Goal: Check status: Check status

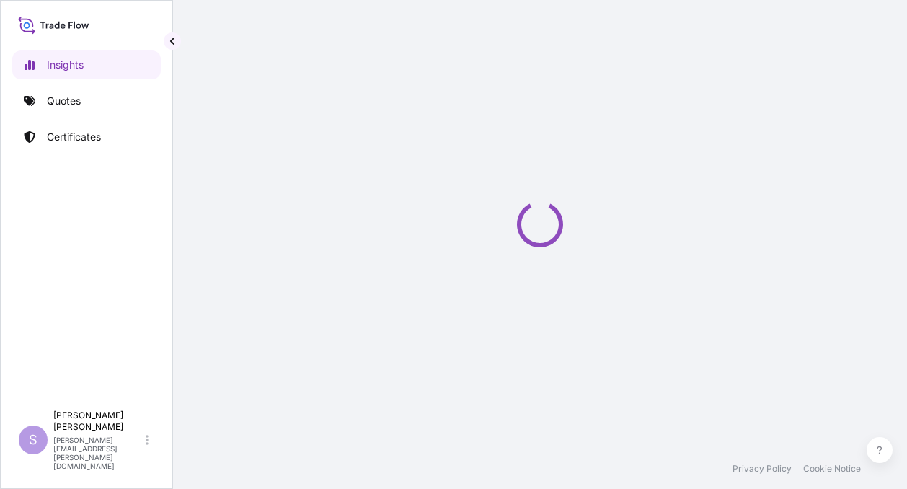
select select "2025"
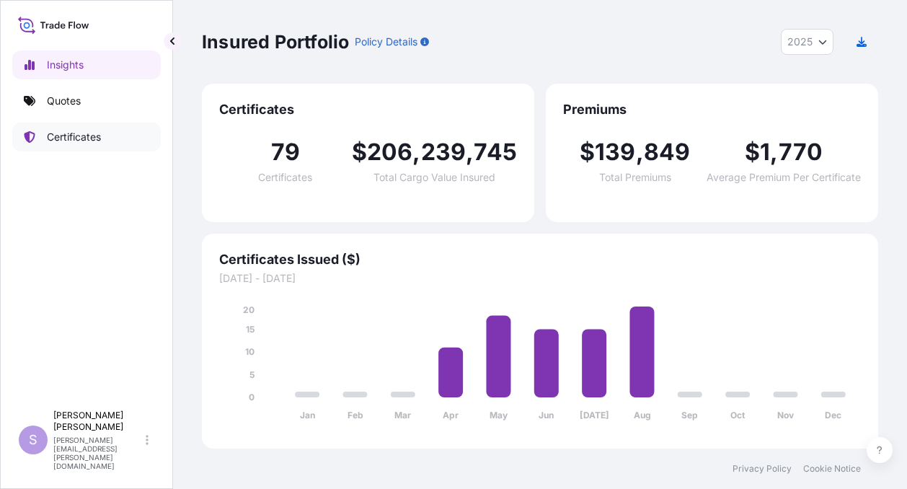
click at [65, 133] on p "Certificates" at bounding box center [74, 137] width 54 height 14
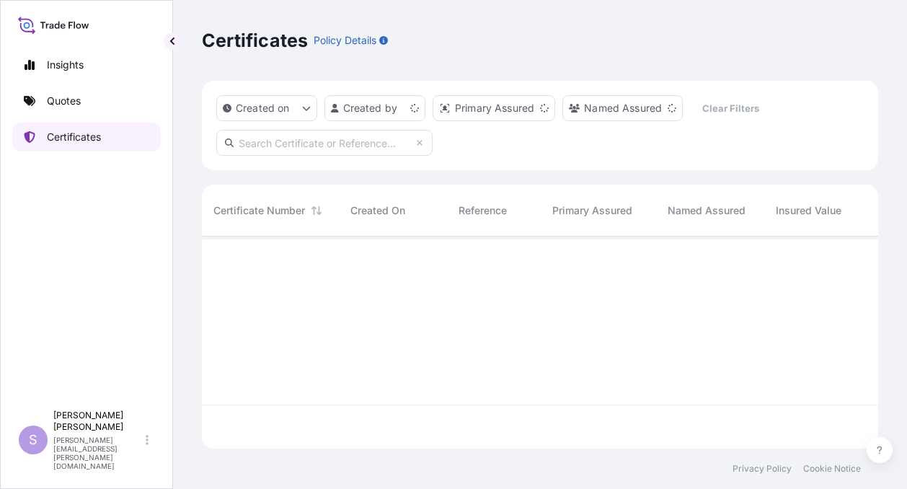
scroll to position [209, 665]
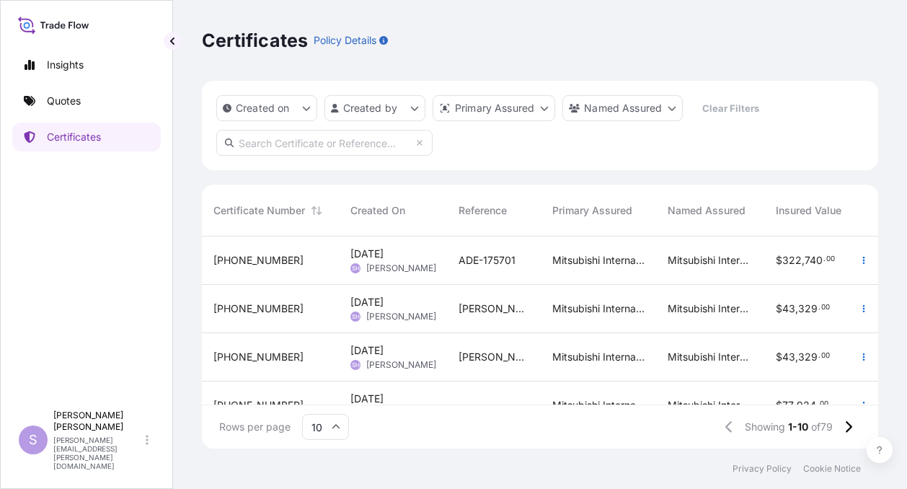
click at [234, 305] on span "[PHONE_NUMBER]" at bounding box center [258, 308] width 90 height 14
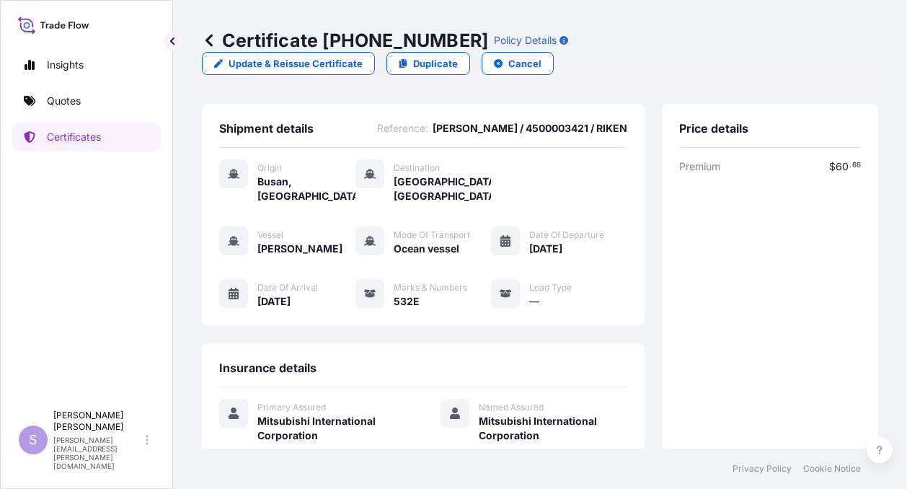
click at [208, 41] on icon at bounding box center [208, 40] width 7 height 12
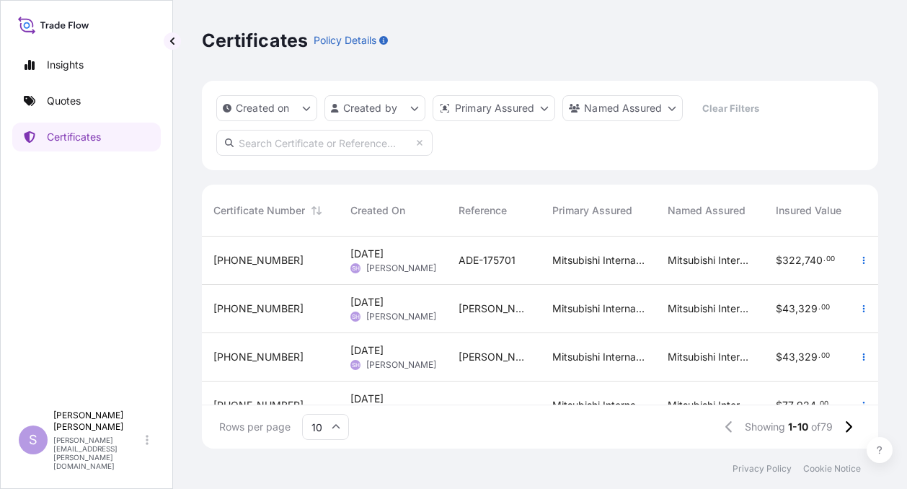
scroll to position [72, 0]
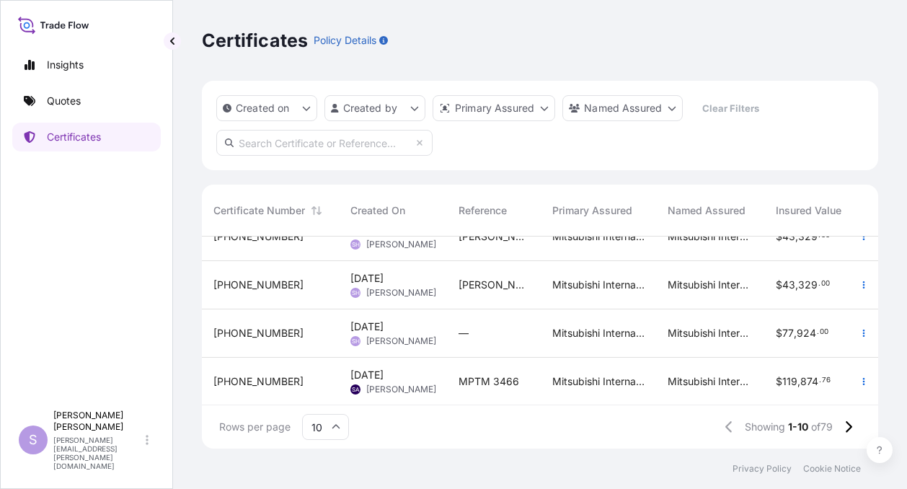
click at [247, 331] on span "[PHONE_NUMBER]" at bounding box center [258, 333] width 90 height 14
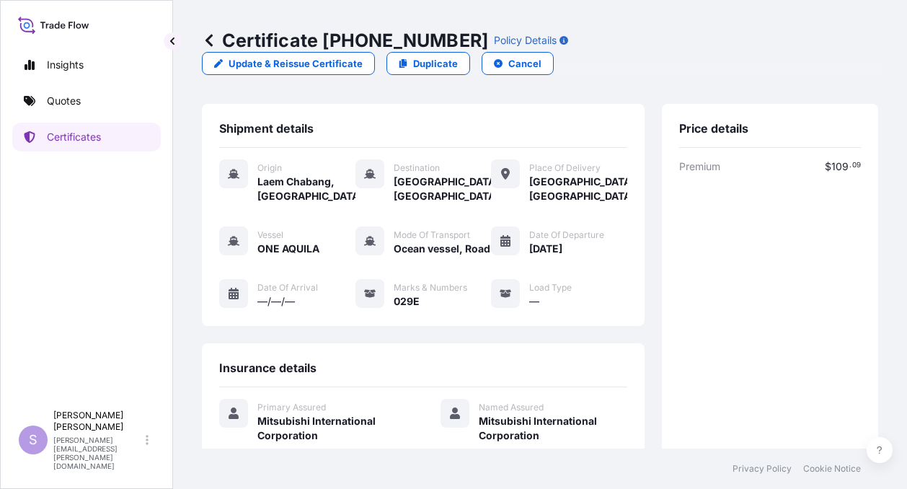
click at [209, 41] on icon at bounding box center [208, 40] width 7 height 12
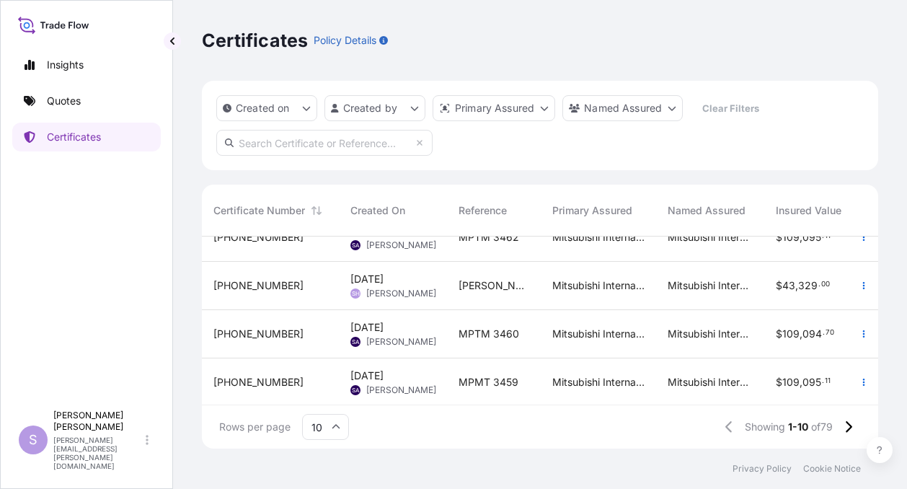
scroll to position [326, 0]
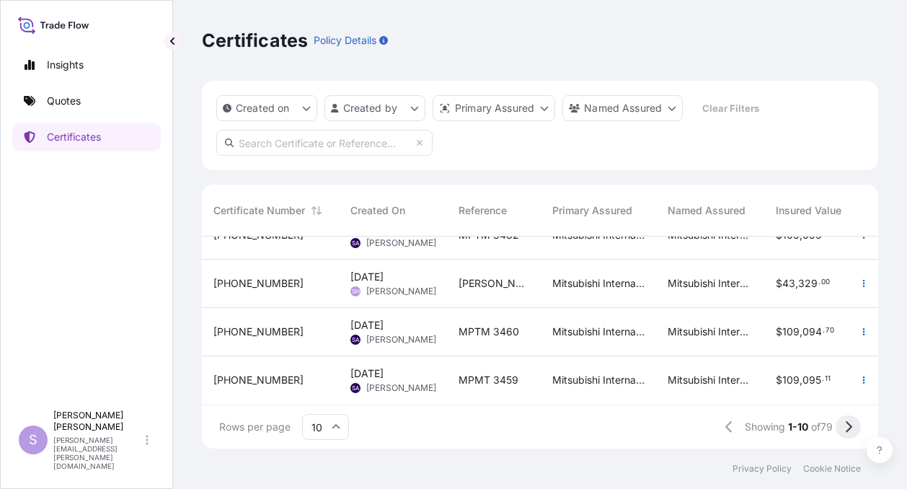
click at [854, 425] on button at bounding box center [848, 426] width 25 height 23
click at [847, 425] on icon at bounding box center [848, 426] width 8 height 13
click at [849, 429] on icon at bounding box center [849, 427] width 6 height 12
click at [851, 428] on icon at bounding box center [849, 427] width 6 height 12
click at [849, 428] on icon at bounding box center [849, 427] width 6 height 12
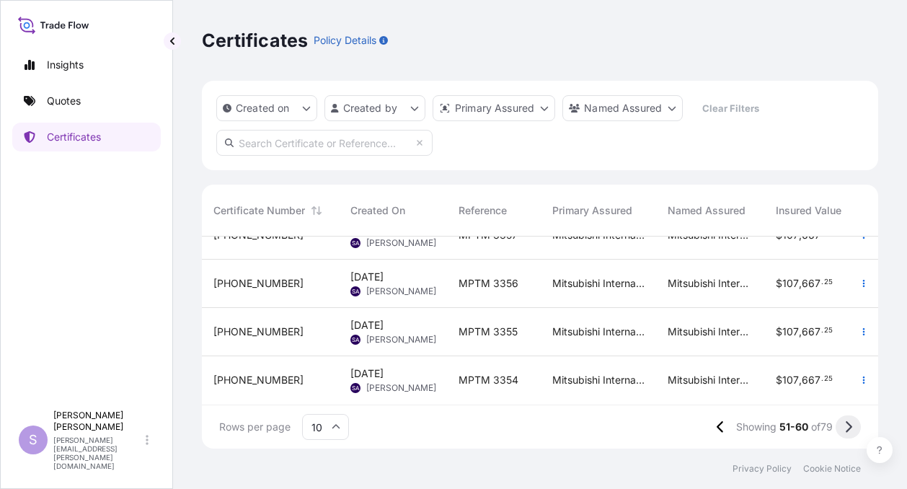
click at [851, 428] on icon at bounding box center [849, 427] width 6 height 12
click at [848, 426] on icon at bounding box center [848, 426] width 8 height 13
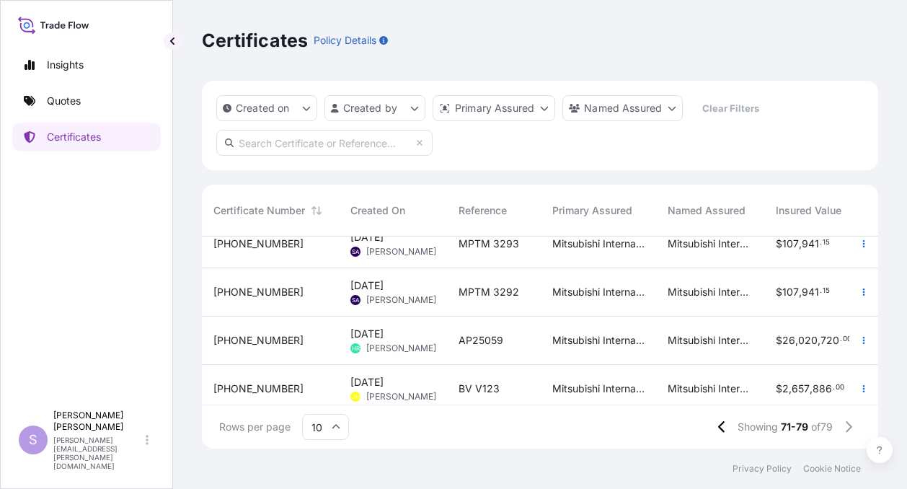
scroll to position [278, 0]
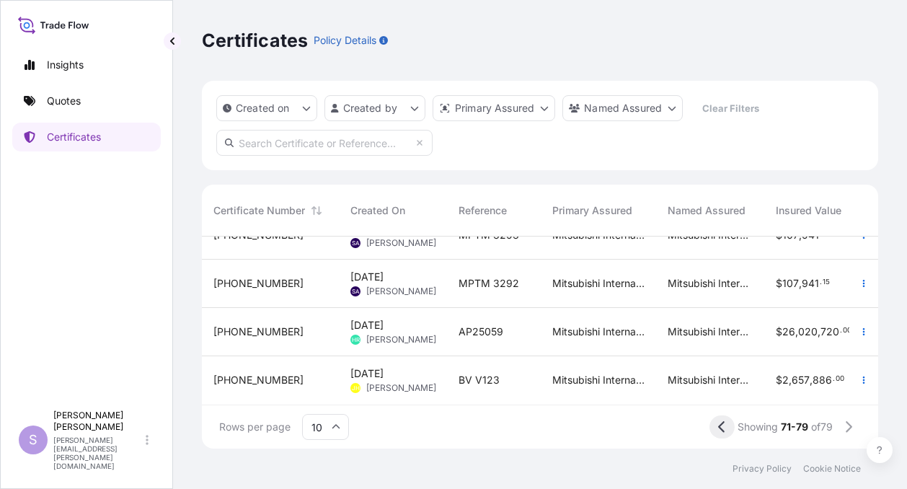
click at [718, 428] on icon at bounding box center [722, 426] width 8 height 13
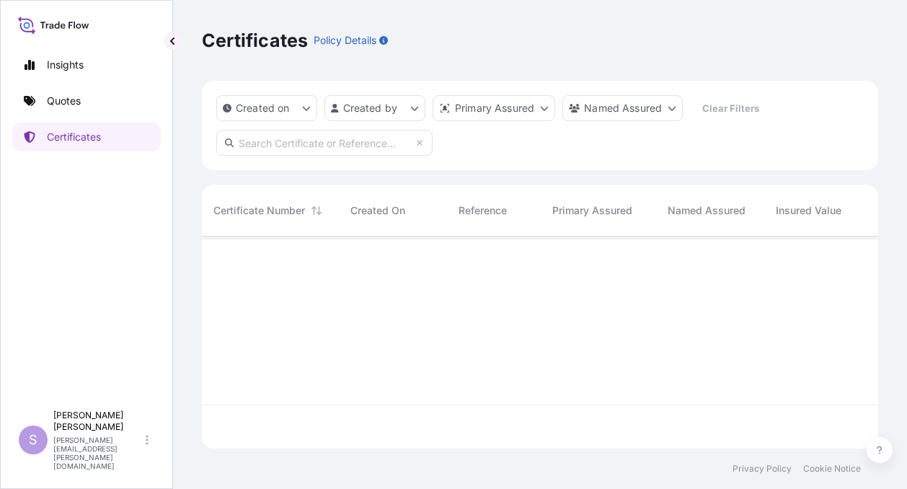
scroll to position [0, 0]
click at [715, 428] on div at bounding box center [540, 426] width 676 height 43
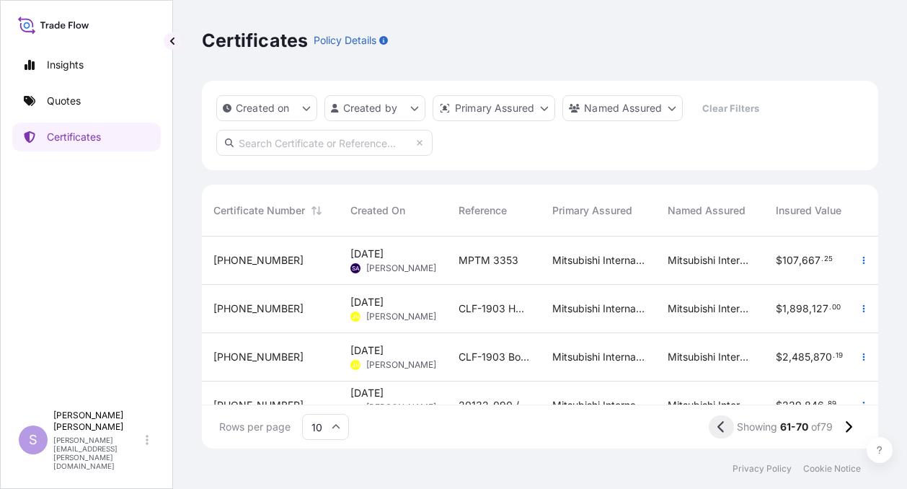
click at [717, 423] on icon at bounding box center [721, 426] width 8 height 13
click at [717, 423] on icon at bounding box center [720, 427] width 6 height 12
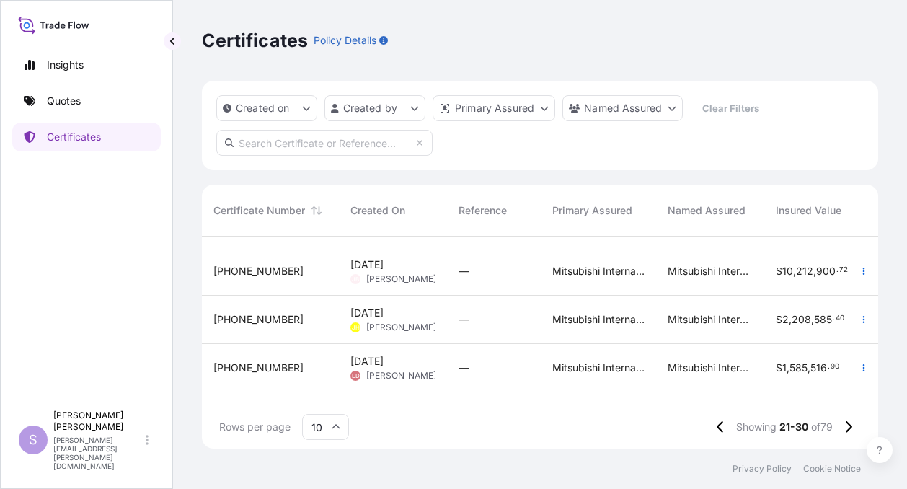
scroll to position [37, 0]
click at [720, 425] on icon at bounding box center [721, 426] width 8 height 13
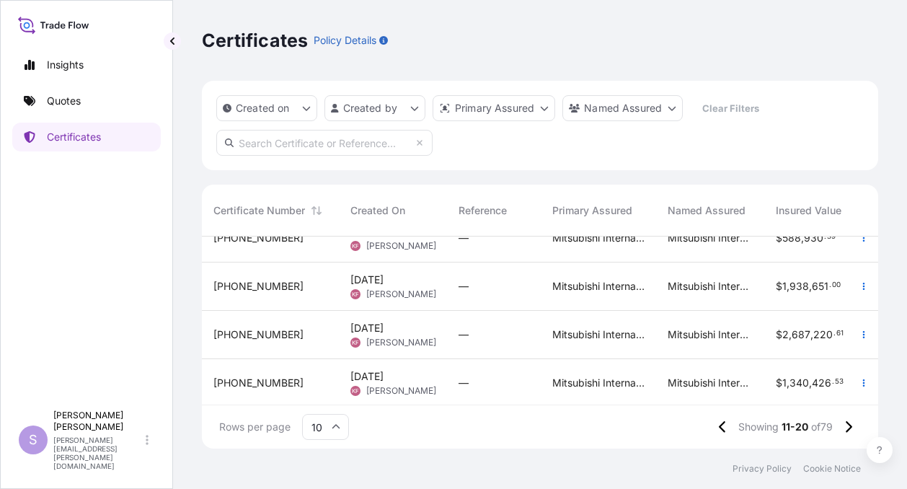
scroll to position [326, 0]
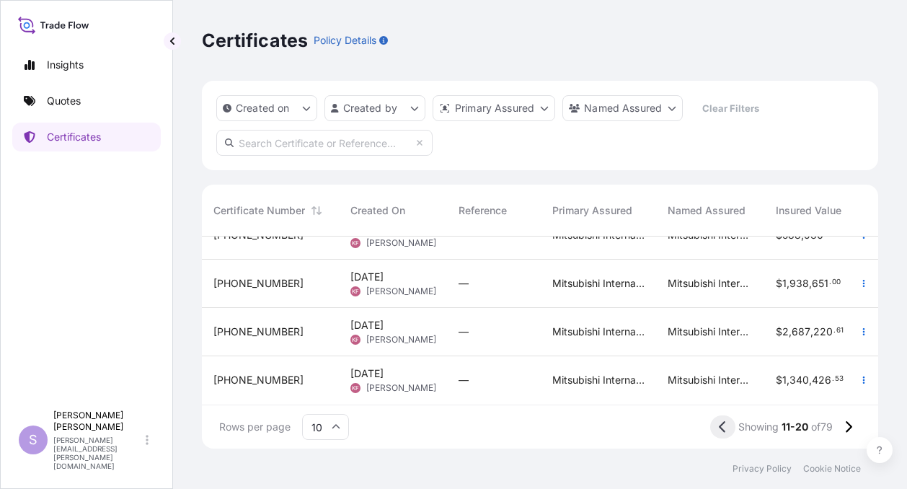
click at [719, 425] on icon at bounding box center [722, 427] width 6 height 12
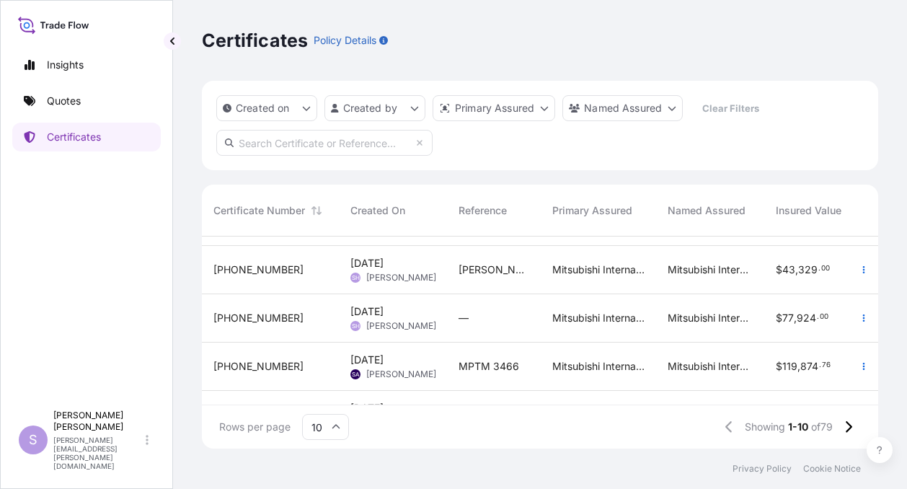
scroll to position [144, 0]
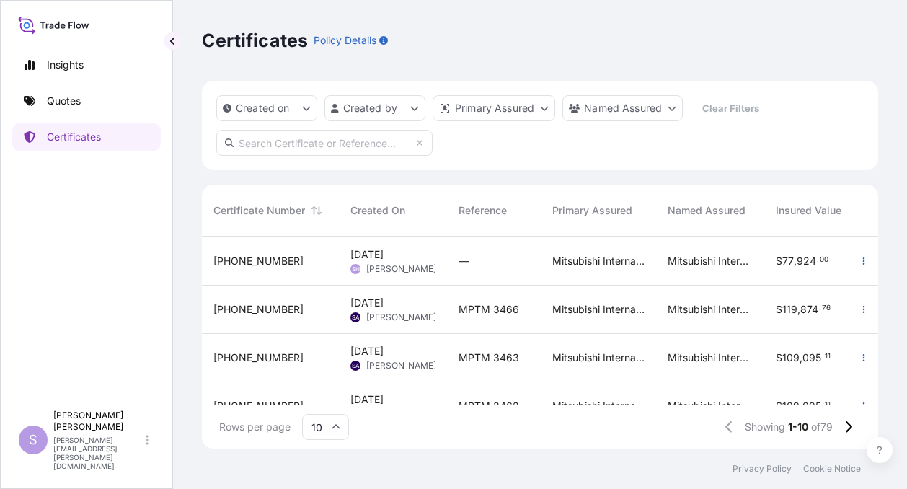
click at [240, 258] on span "[PHONE_NUMBER]" at bounding box center [258, 261] width 90 height 14
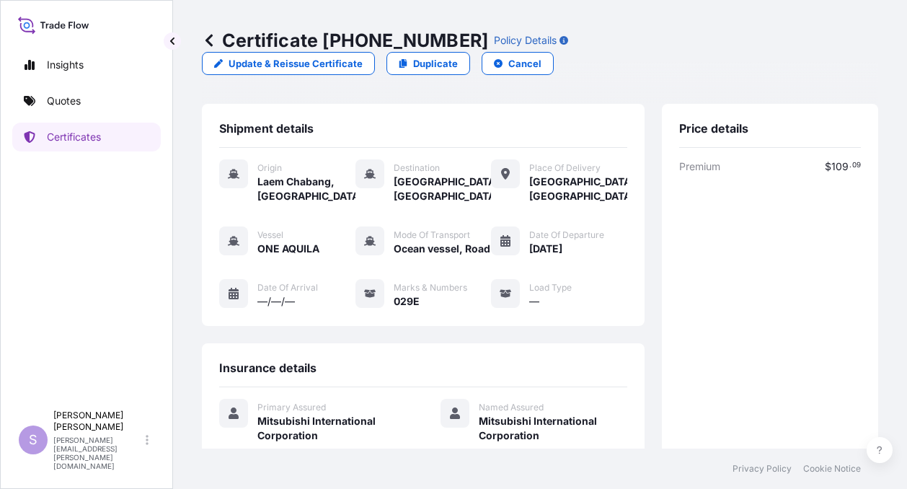
click at [208, 38] on icon at bounding box center [208, 40] width 7 height 12
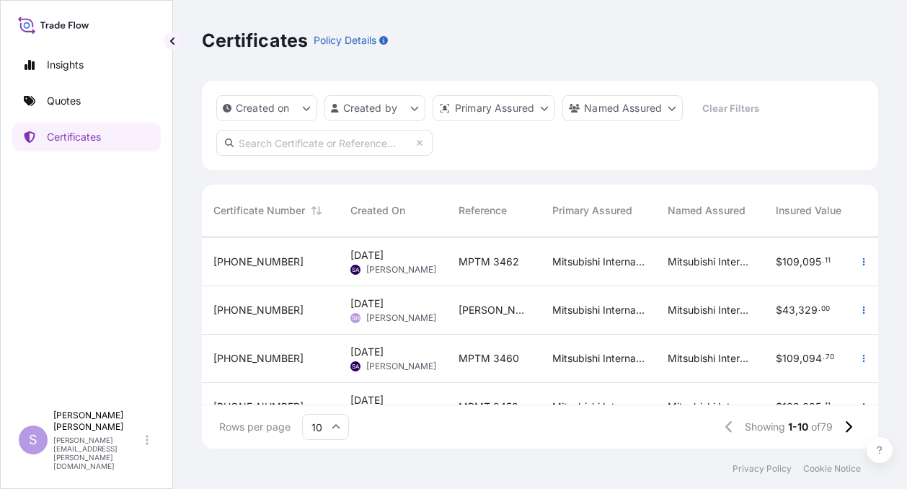
scroll to position [326, 0]
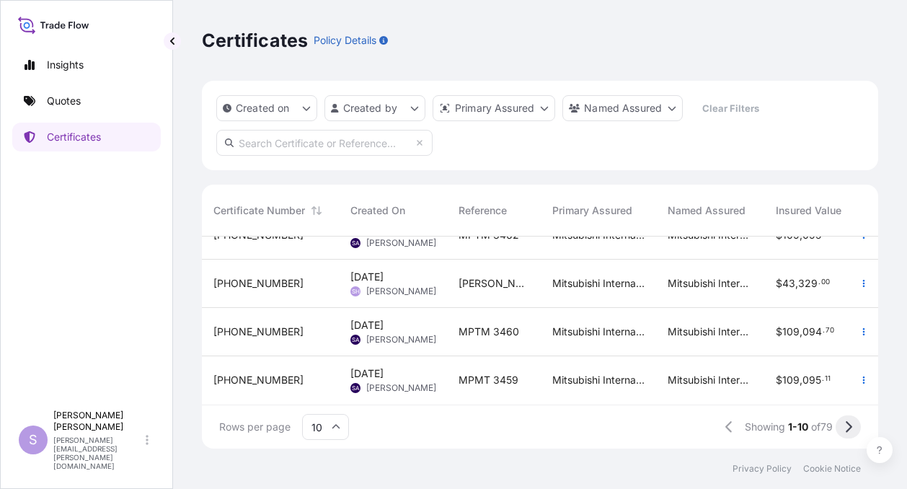
click at [846, 426] on icon at bounding box center [848, 426] width 8 height 13
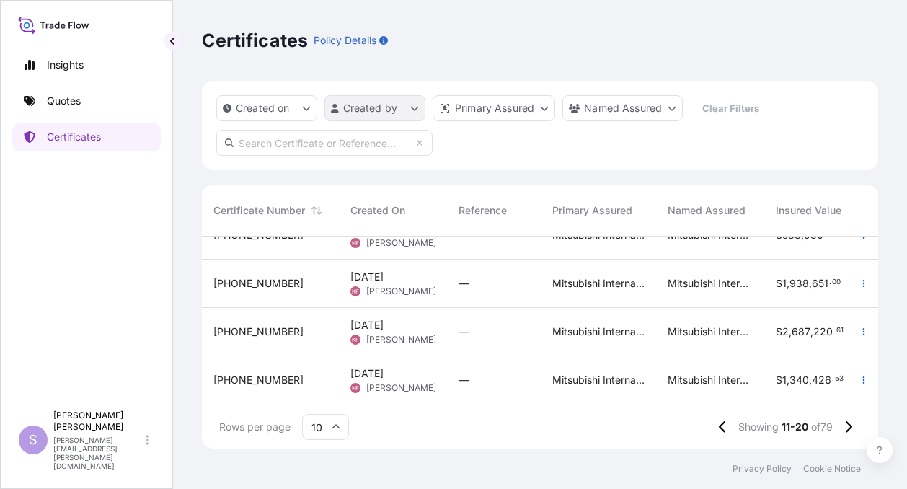
click at [415, 110] on html "Insights Quotes Certificates S [PERSON_NAME] [PERSON_NAME][EMAIL_ADDRESS][PERSO…" at bounding box center [453, 244] width 907 height 489
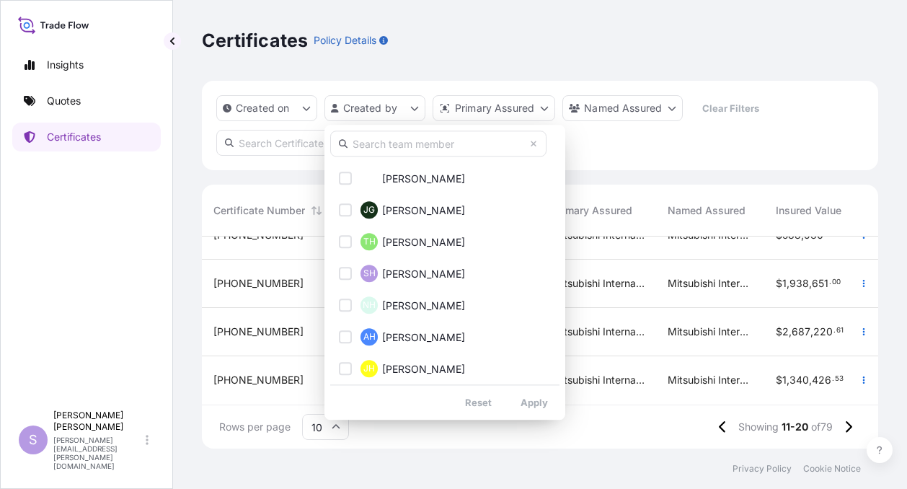
scroll to position [433, 0]
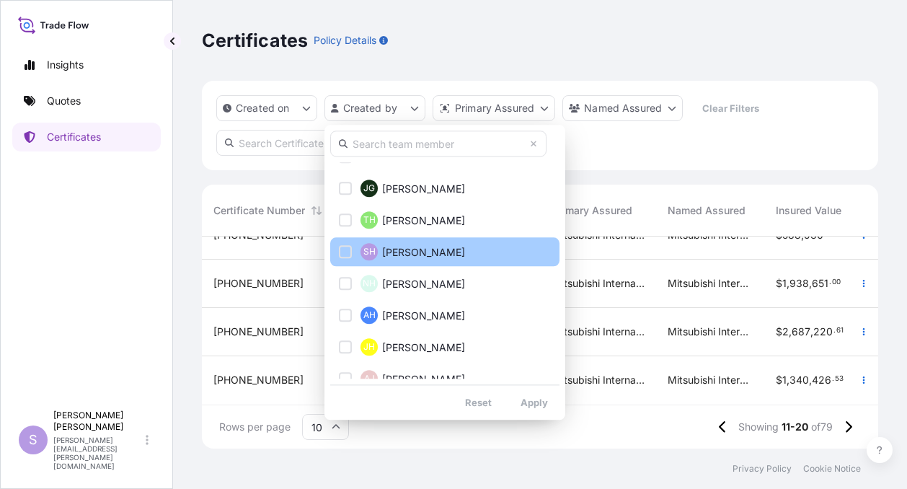
click at [348, 252] on div "Select Option" at bounding box center [345, 251] width 13 height 13
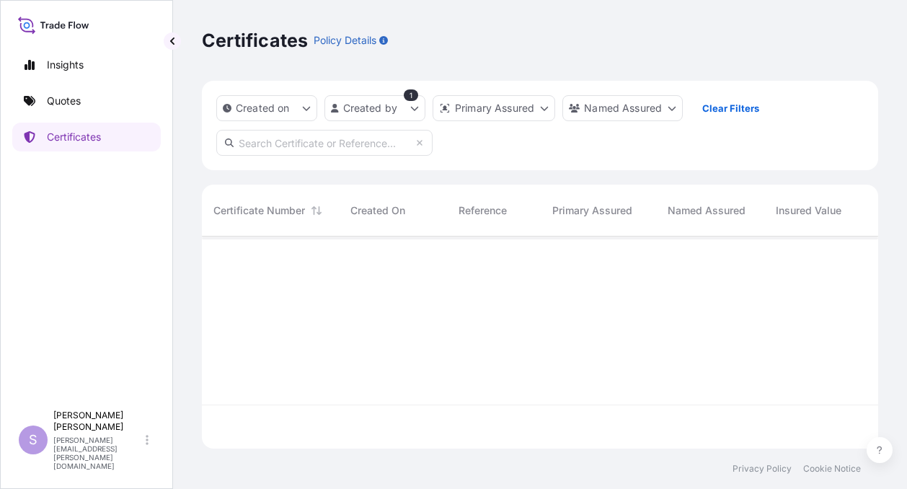
scroll to position [0, 0]
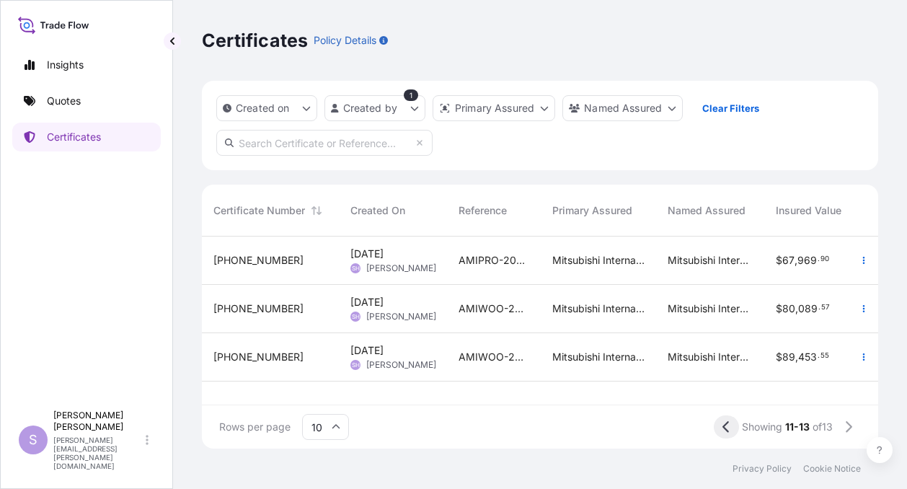
click at [722, 426] on icon at bounding box center [726, 426] width 8 height 13
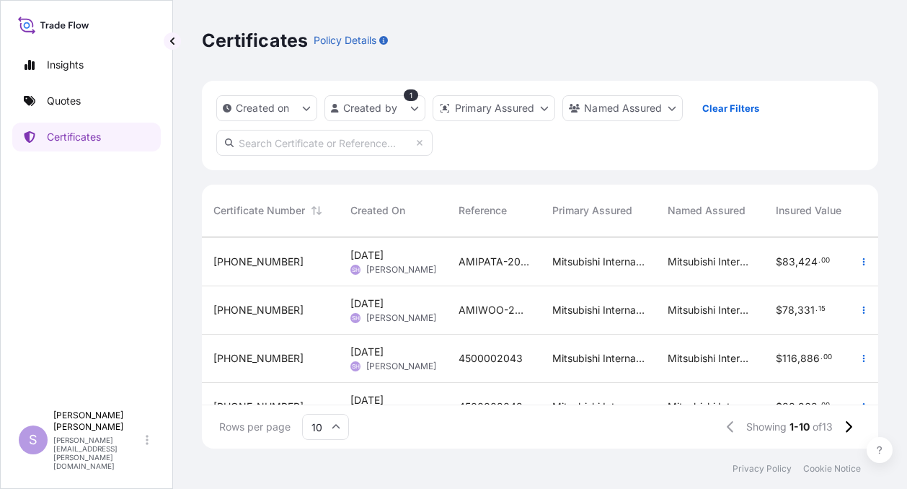
scroll to position [326, 0]
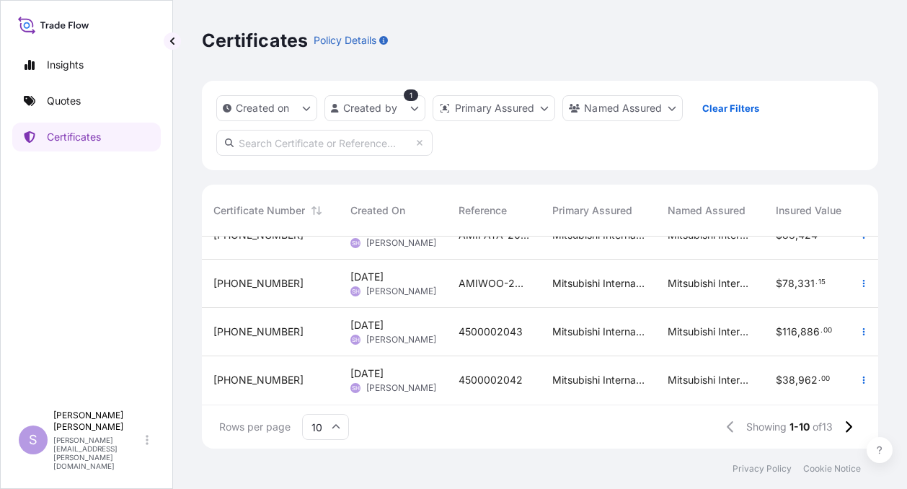
click at [384, 321] on span "[DATE]" at bounding box center [366, 325] width 33 height 14
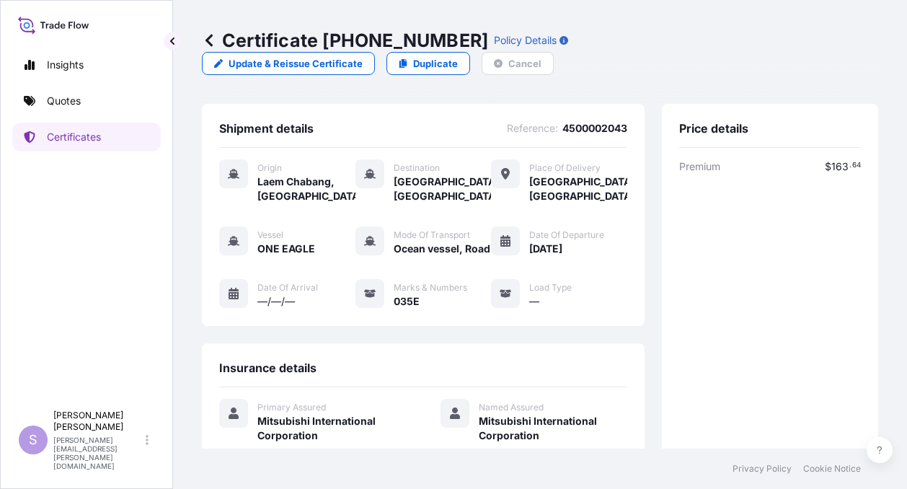
click at [208, 38] on icon at bounding box center [208, 40] width 7 height 12
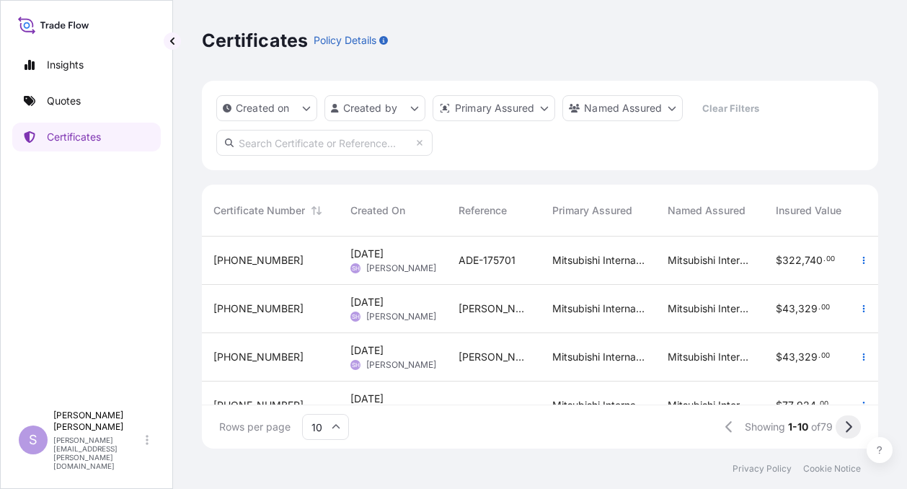
click at [848, 423] on icon at bounding box center [849, 427] width 6 height 12
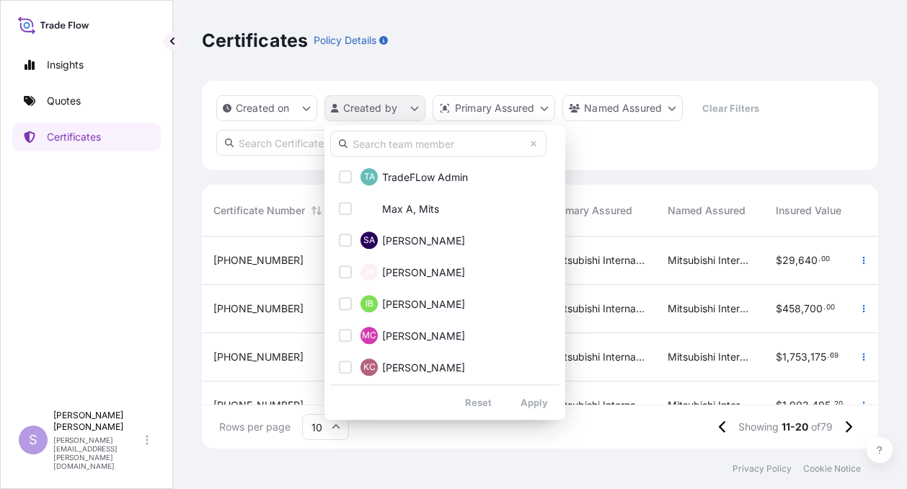
click at [415, 107] on html "Insights Quotes Certificates S [PERSON_NAME] [PERSON_NAME][EMAIL_ADDRESS][PERSO…" at bounding box center [453, 244] width 907 height 489
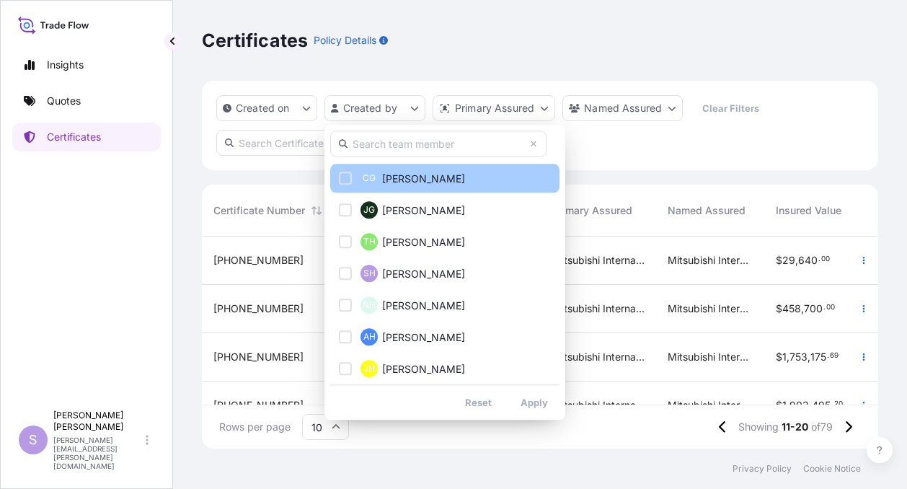
scroll to position [361, 0]
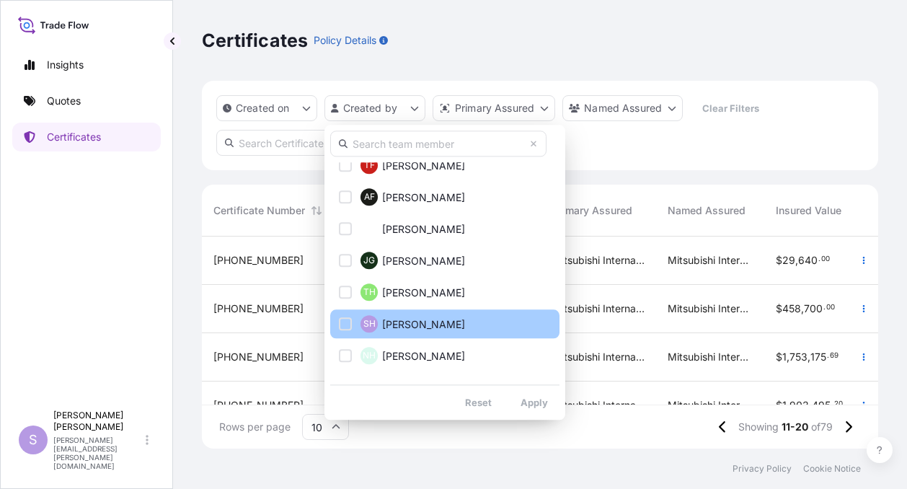
click at [345, 323] on div "Select Option" at bounding box center [345, 323] width 13 height 13
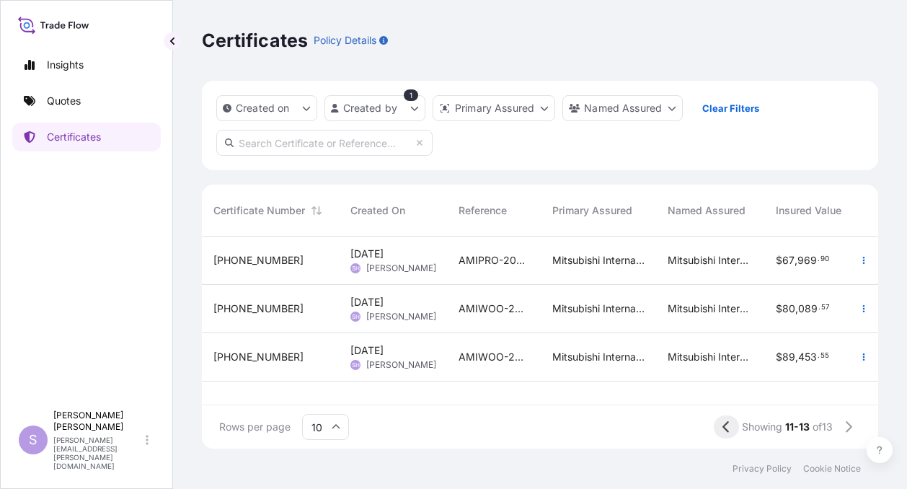
click at [722, 426] on icon at bounding box center [725, 427] width 6 height 12
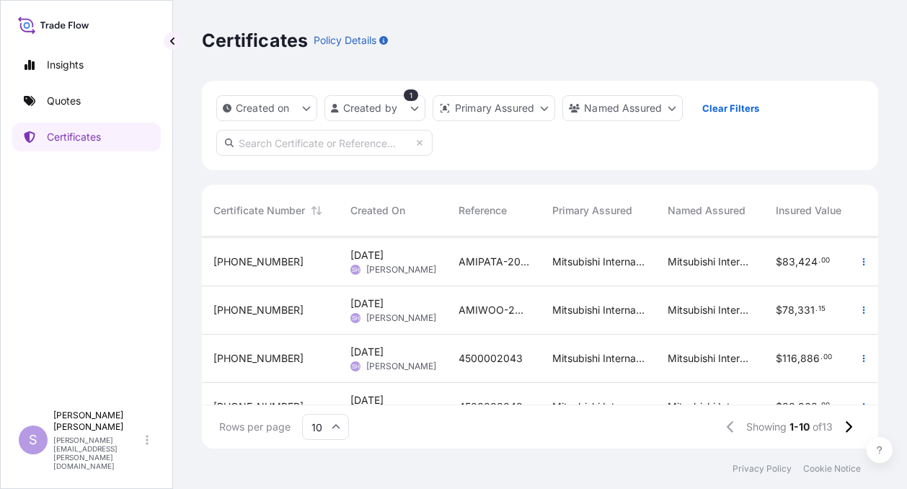
scroll to position [326, 0]
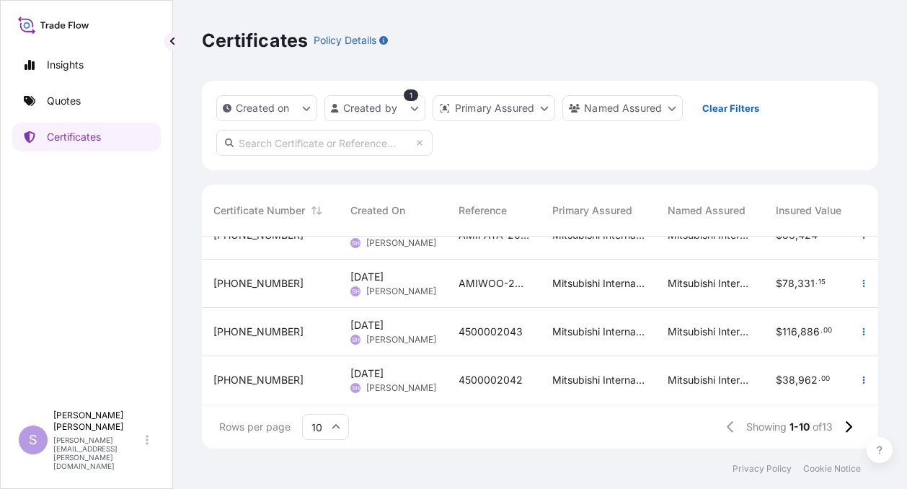
click at [244, 373] on span "[PHONE_NUMBER]" at bounding box center [258, 380] width 90 height 14
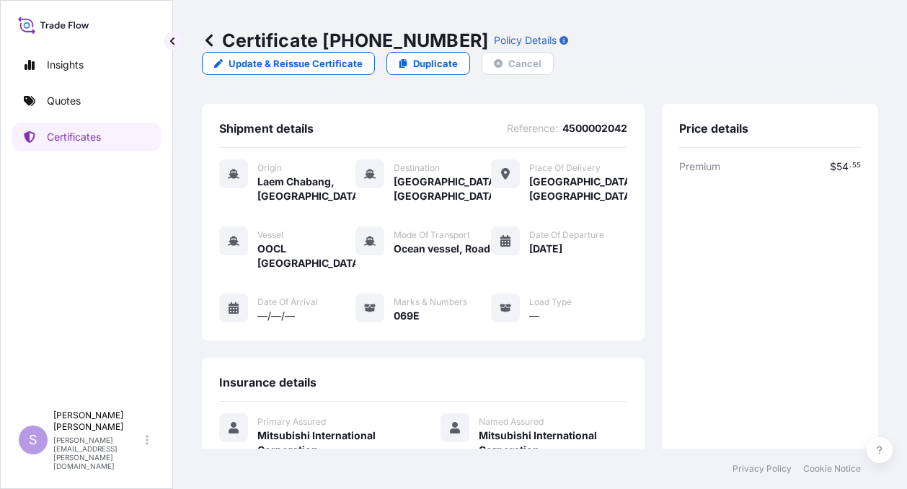
click at [211, 43] on icon at bounding box center [209, 40] width 14 height 14
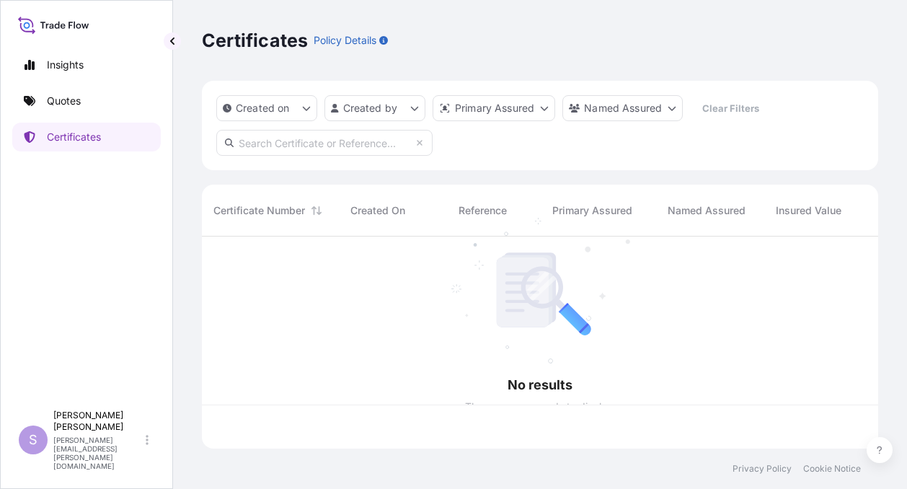
scroll to position [209, 665]
